Goal: Information Seeking & Learning: Learn about a topic

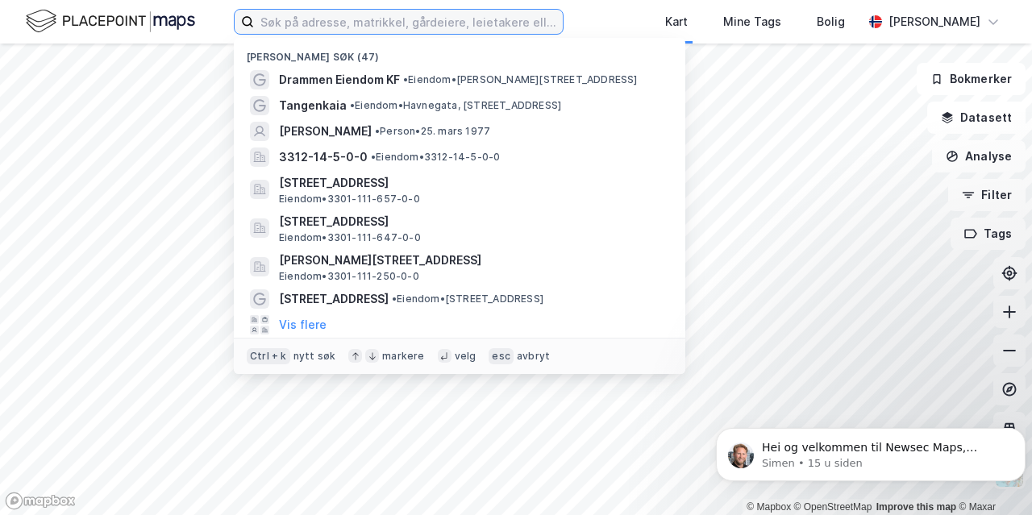
click at [343, 15] on input at bounding box center [408, 22] width 309 height 24
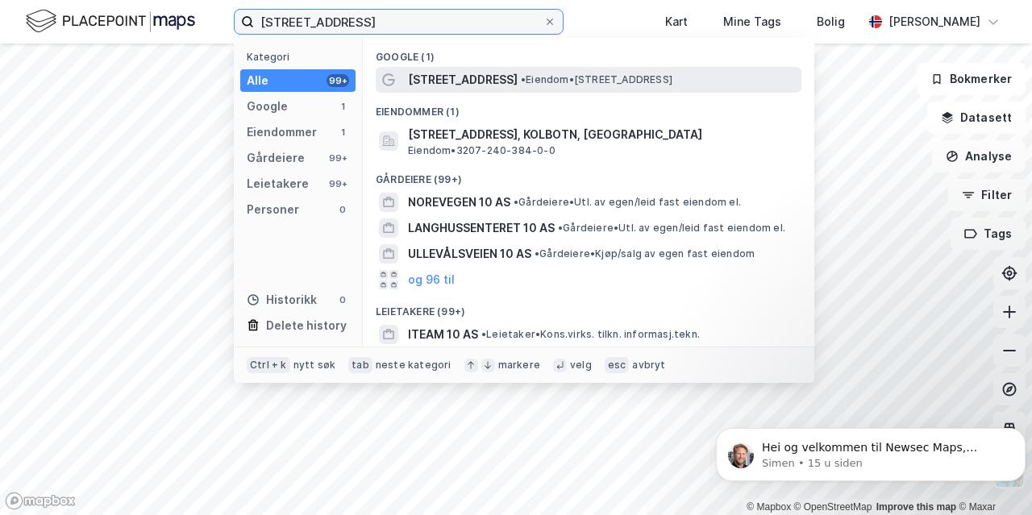
type input "[STREET_ADDRESS]"
click at [445, 75] on span "[STREET_ADDRESS]" at bounding box center [463, 79] width 110 height 19
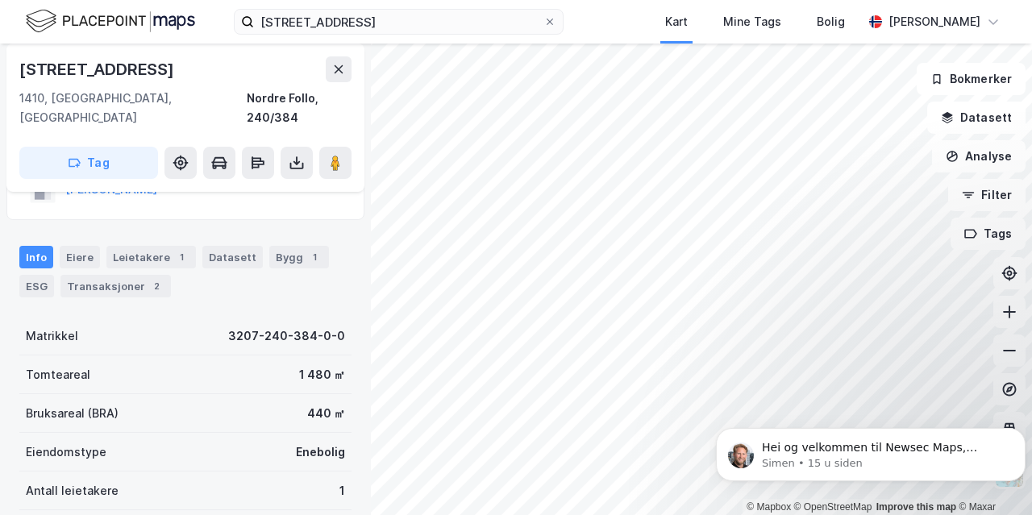
scroll to position [73, 0]
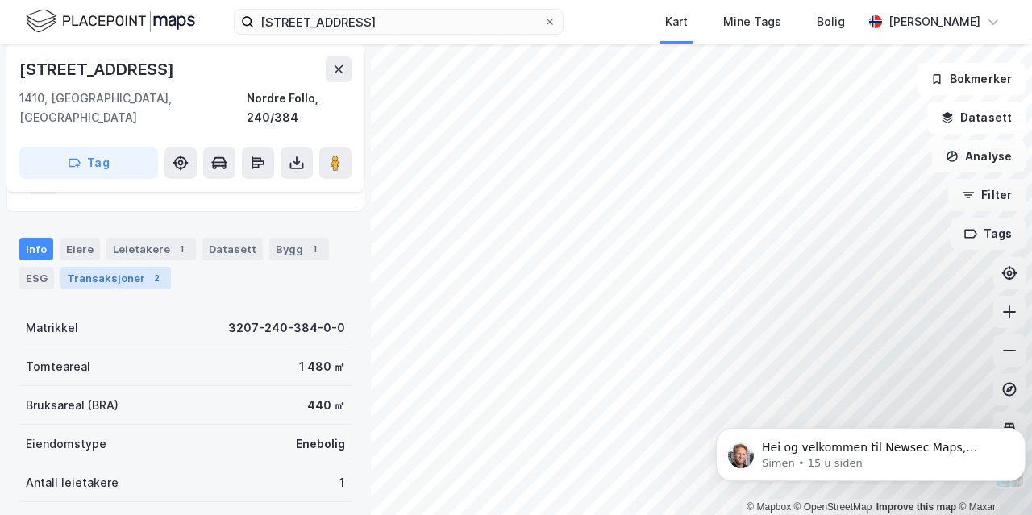
click at [110, 267] on div "Transaksjoner 2" at bounding box center [115, 278] width 110 height 23
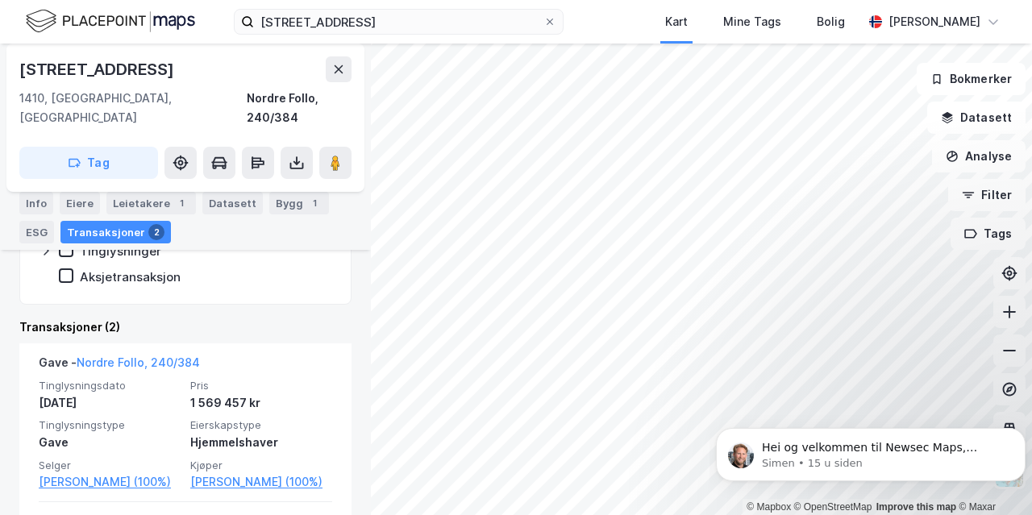
scroll to position [321, 0]
click at [1002, 356] on icon at bounding box center [1010, 351] width 16 height 16
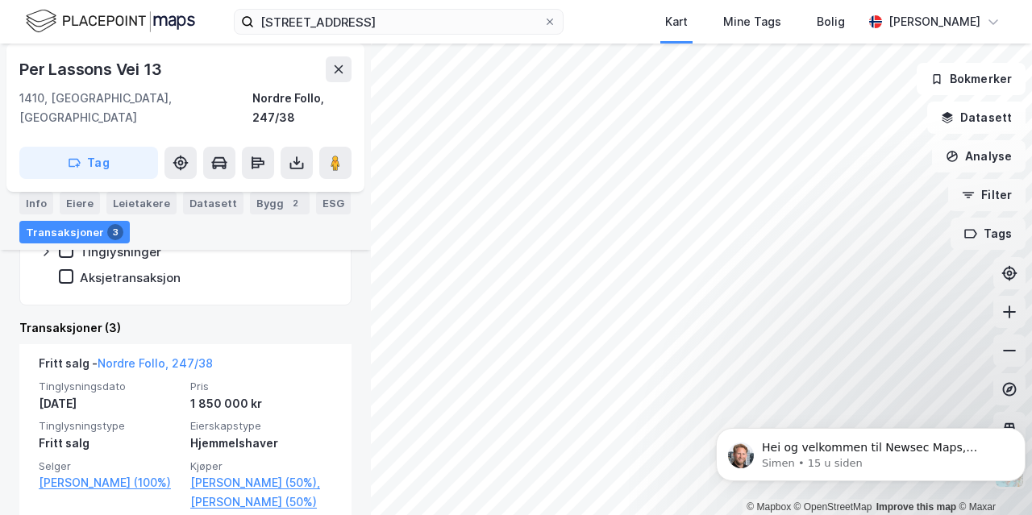
scroll to position [395, 0]
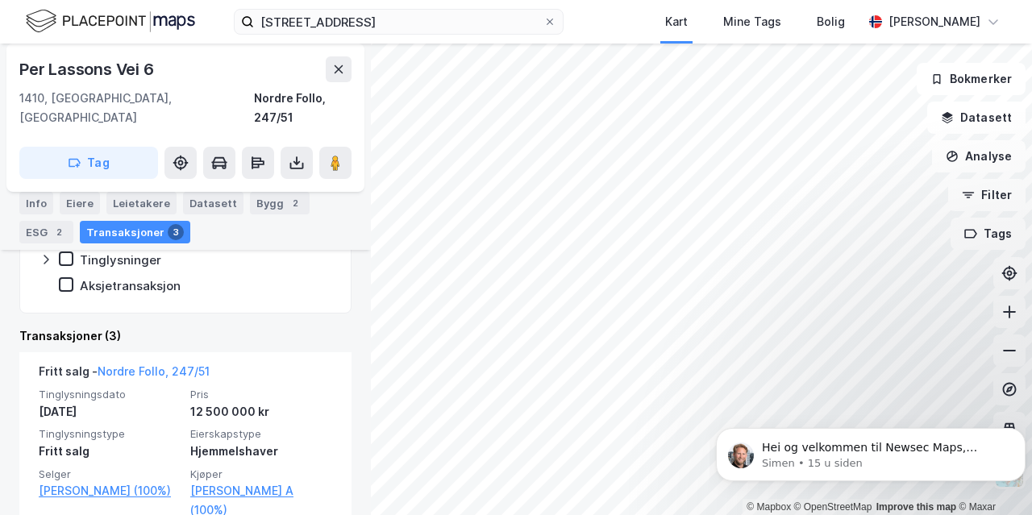
scroll to position [327, 0]
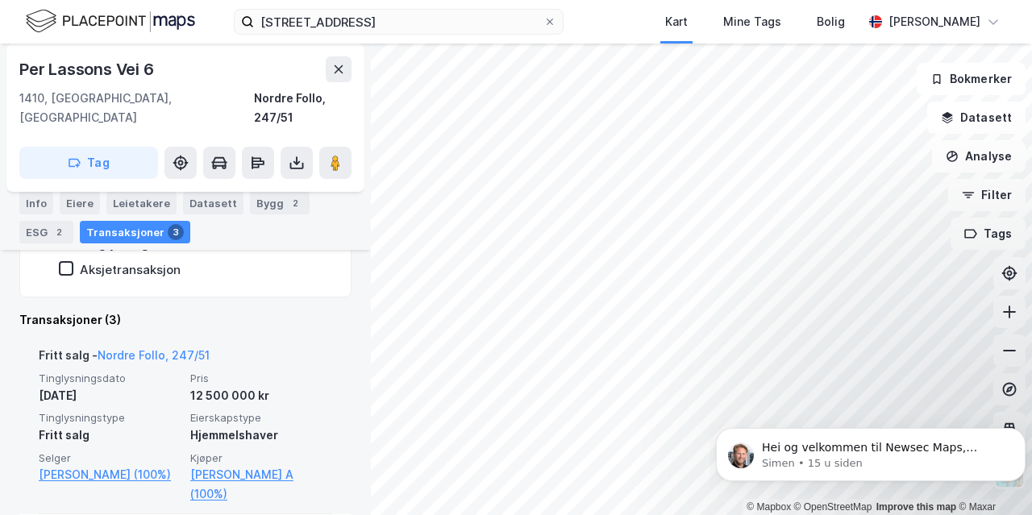
click at [295, 354] on div "© Mapbox © OpenStreetMap Improve this map © [PERSON_NAME] Vei 6 1410, [GEOGRAPH…" at bounding box center [516, 280] width 1032 height 472
click at [295, 372] on span "Pris" at bounding box center [261, 379] width 142 height 14
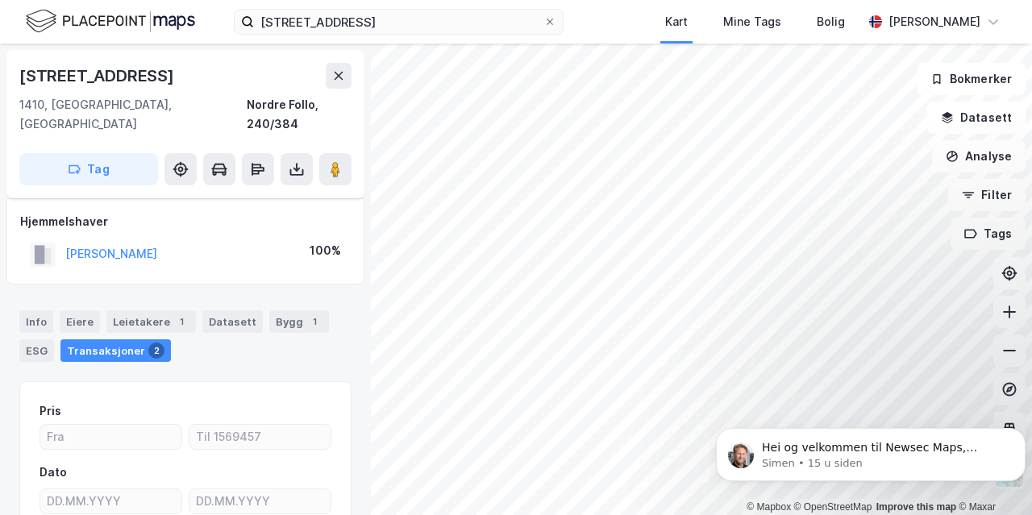
scroll to position [148, 0]
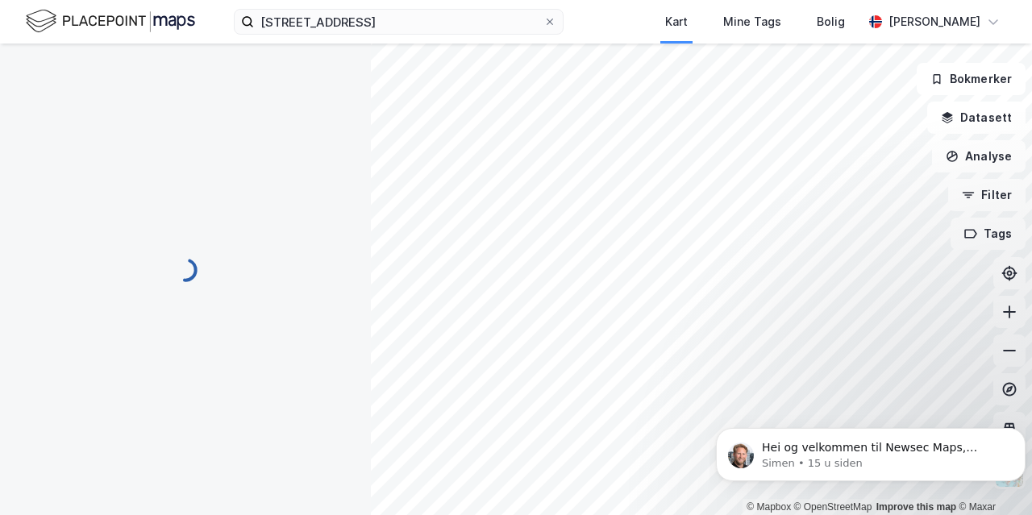
scroll to position [148, 0]
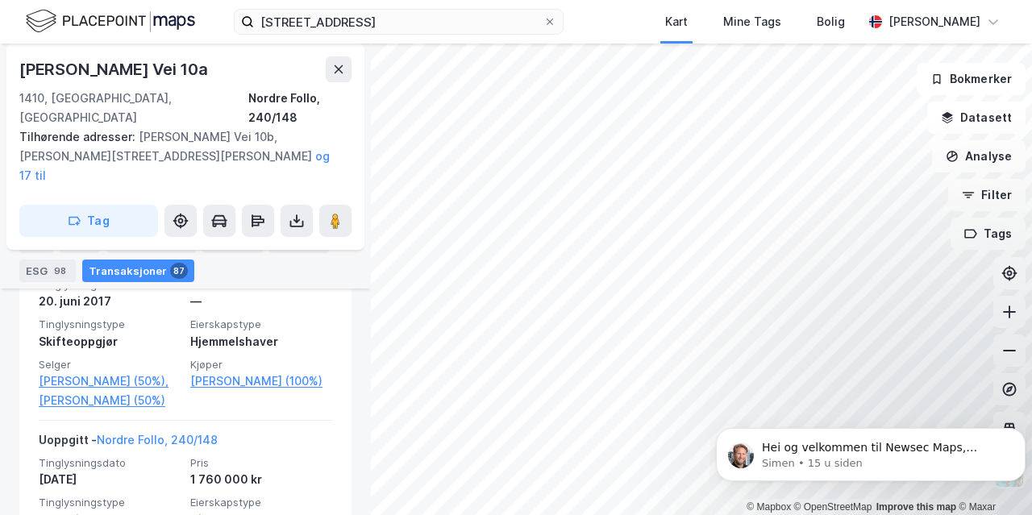
scroll to position [25643, 0]
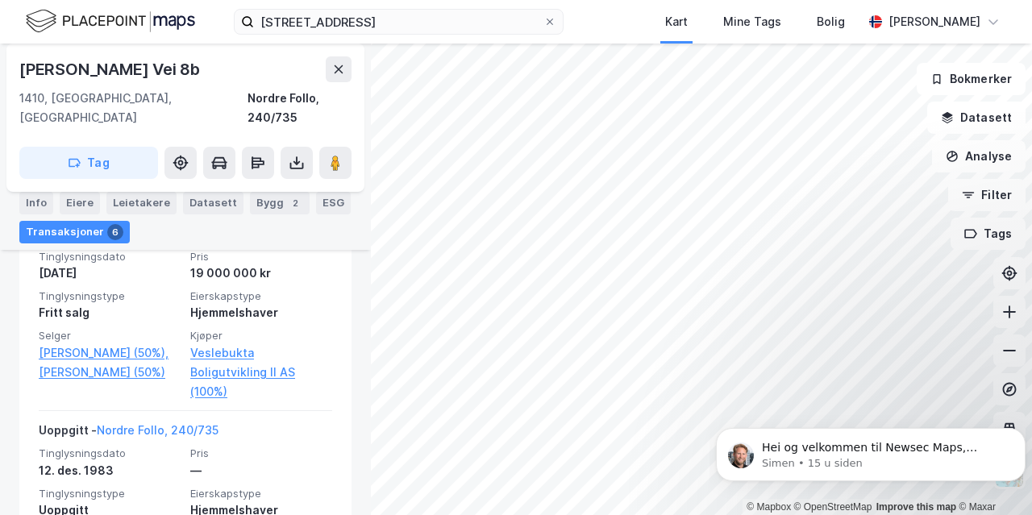
scroll to position [2169, 0]
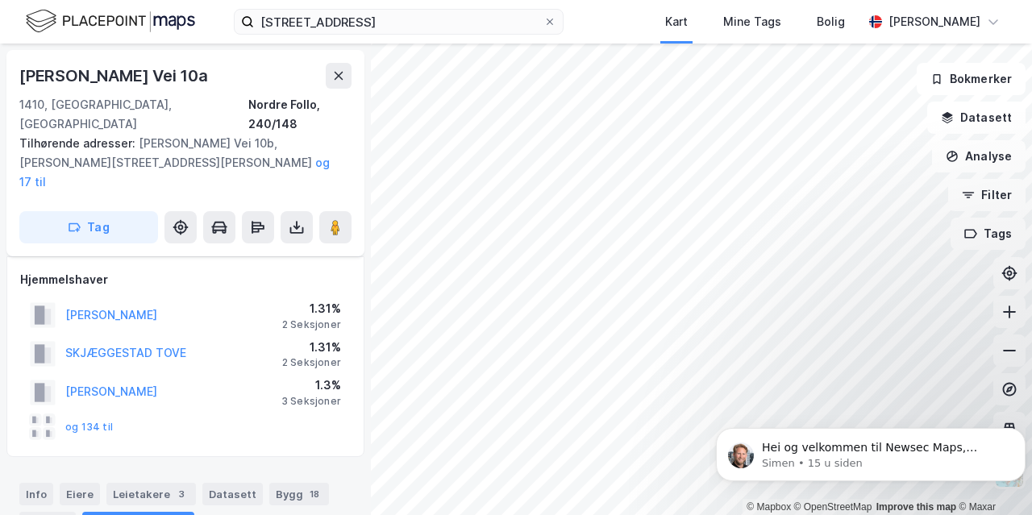
scroll to position [302, 0]
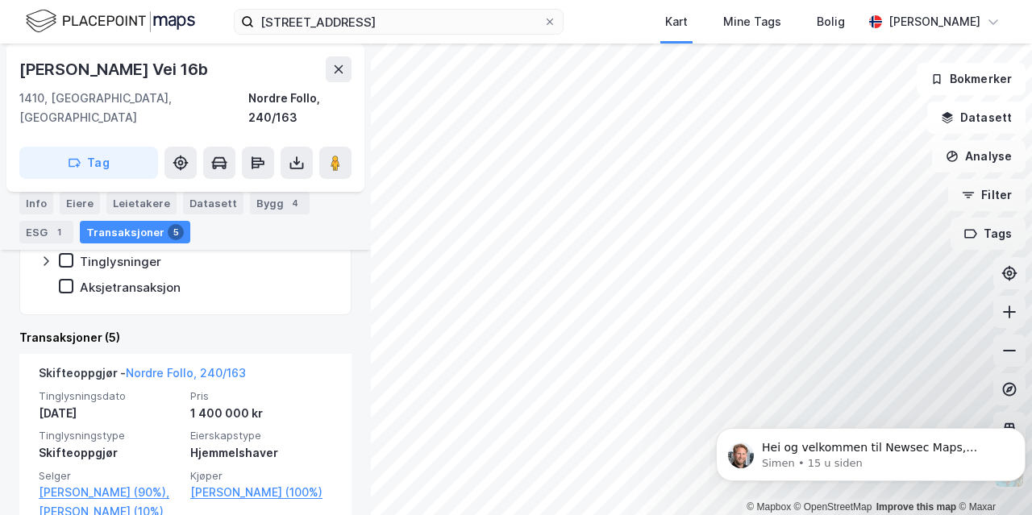
scroll to position [318, 0]
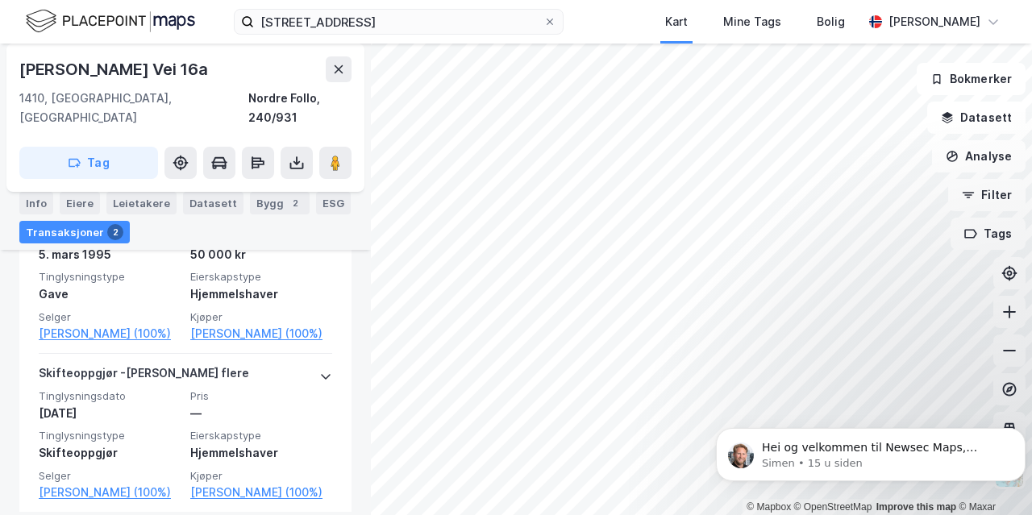
scroll to position [472, 0]
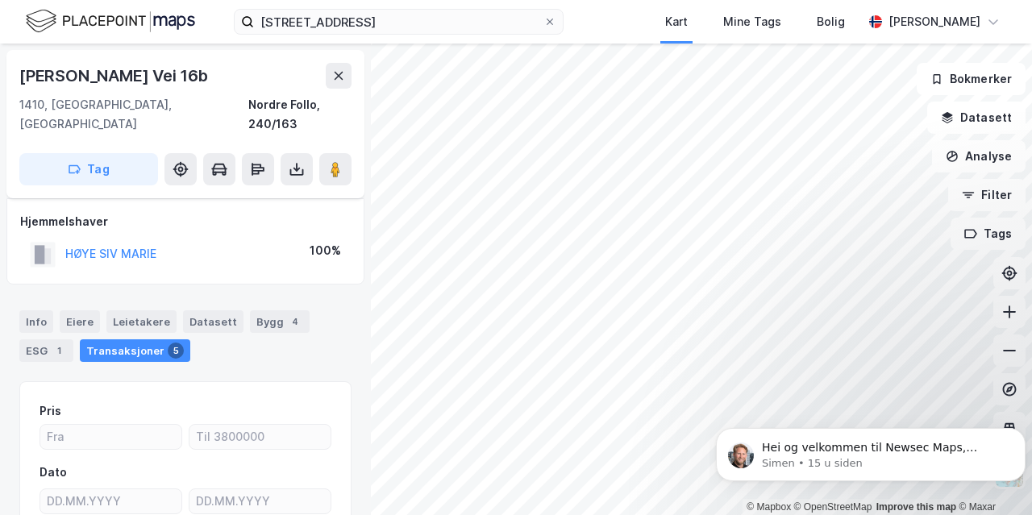
scroll to position [148, 0]
